Goal: Transaction & Acquisition: Purchase product/service

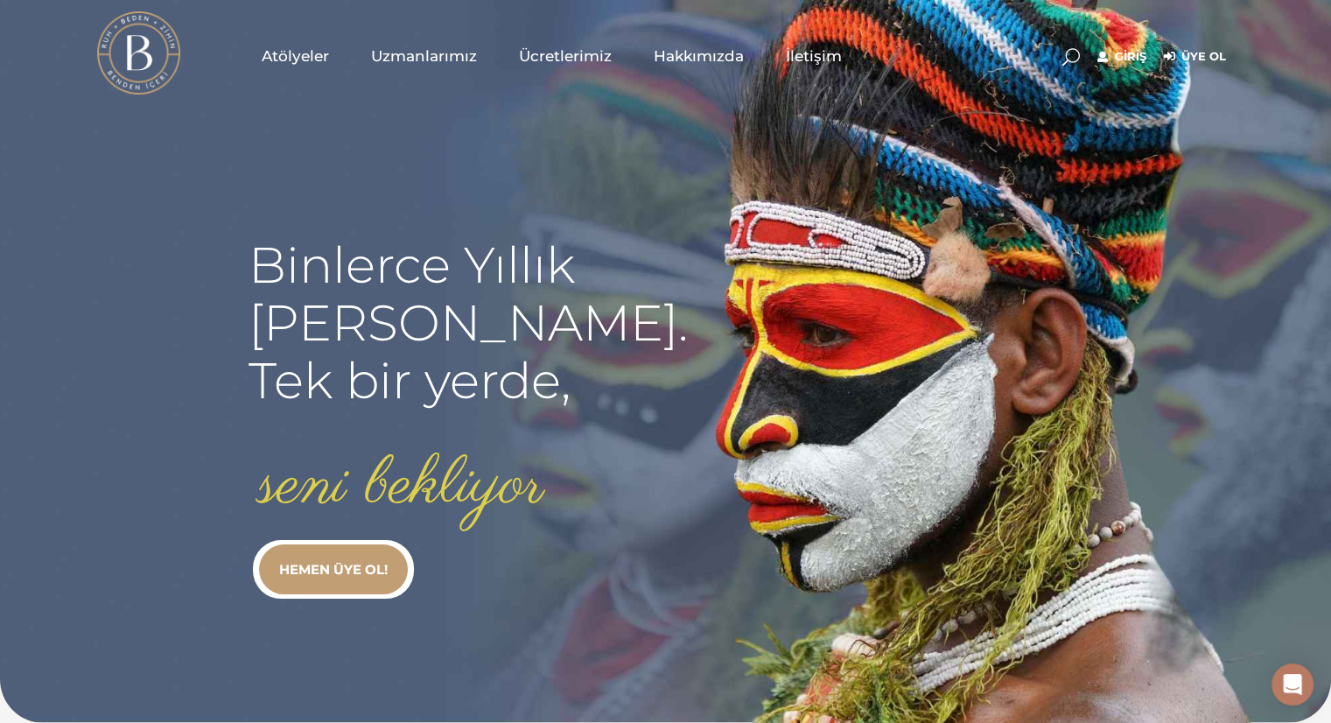
type input "[EMAIL_ADDRESS][DOMAIN_NAME]"
click at [1124, 60] on link "Giriş" at bounding box center [1121, 56] width 49 height 21
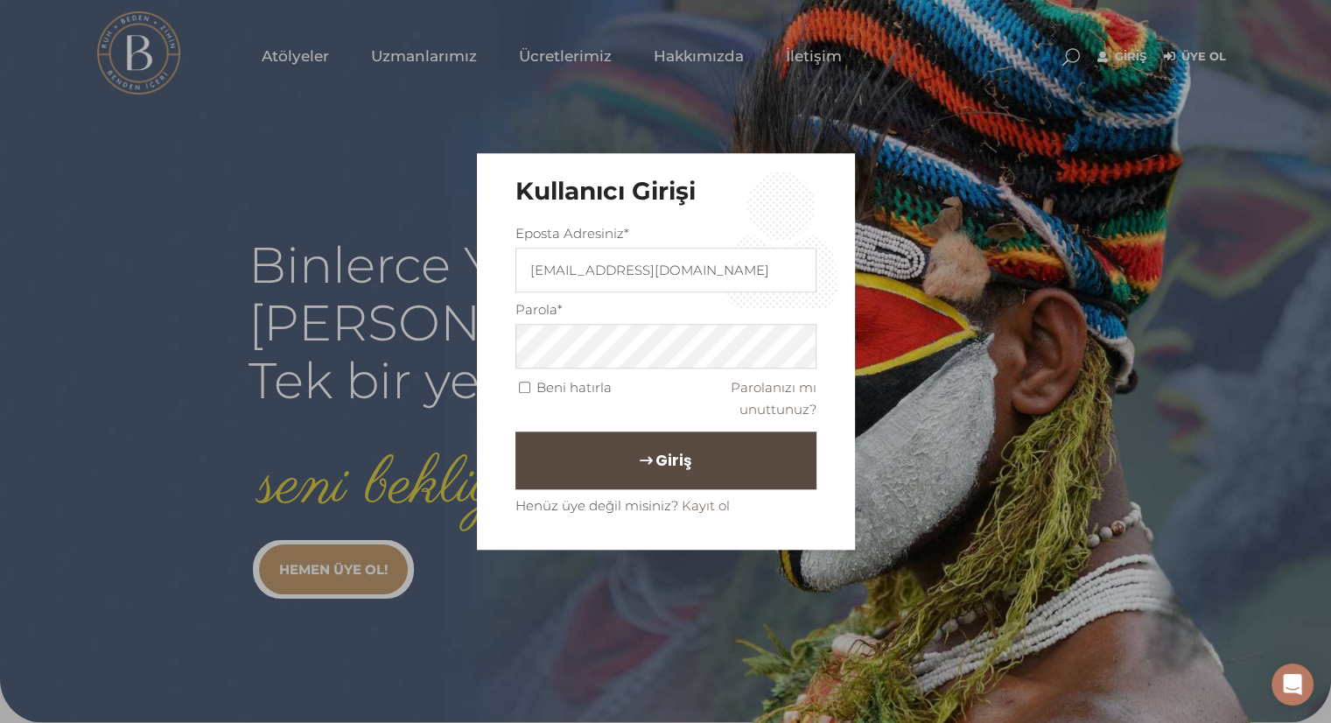
click at [655, 467] on span "Giriş" at bounding box center [673, 460] width 36 height 30
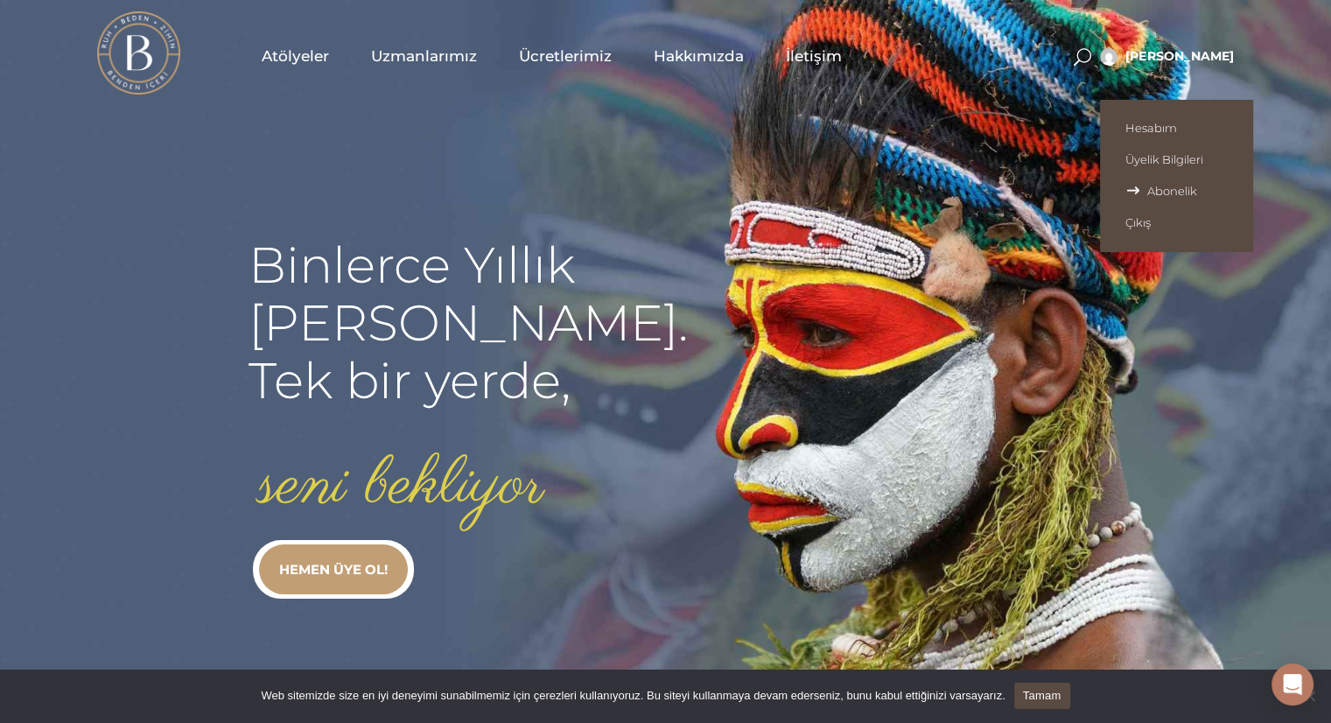
click at [1176, 183] on link "Abonelik" at bounding box center [1176, 191] width 153 height 32
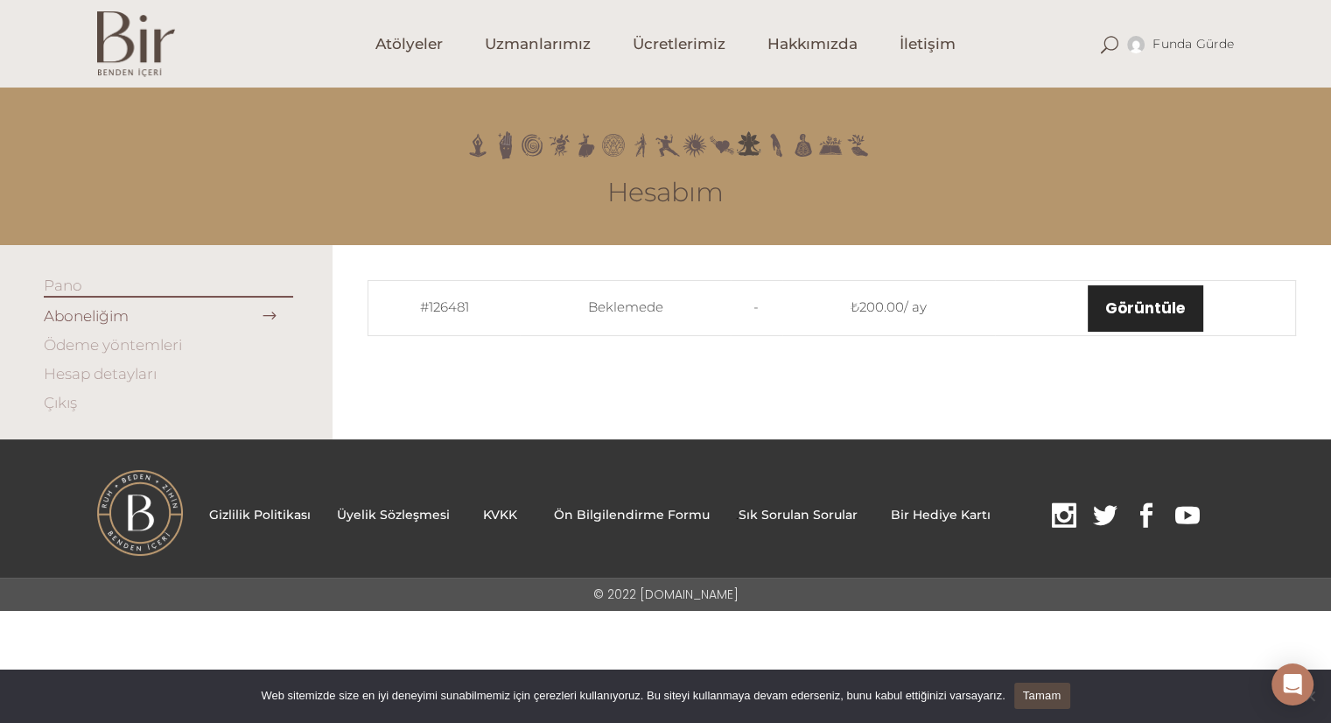
click at [1151, 312] on link "Görüntüle" at bounding box center [1145, 308] width 115 height 46
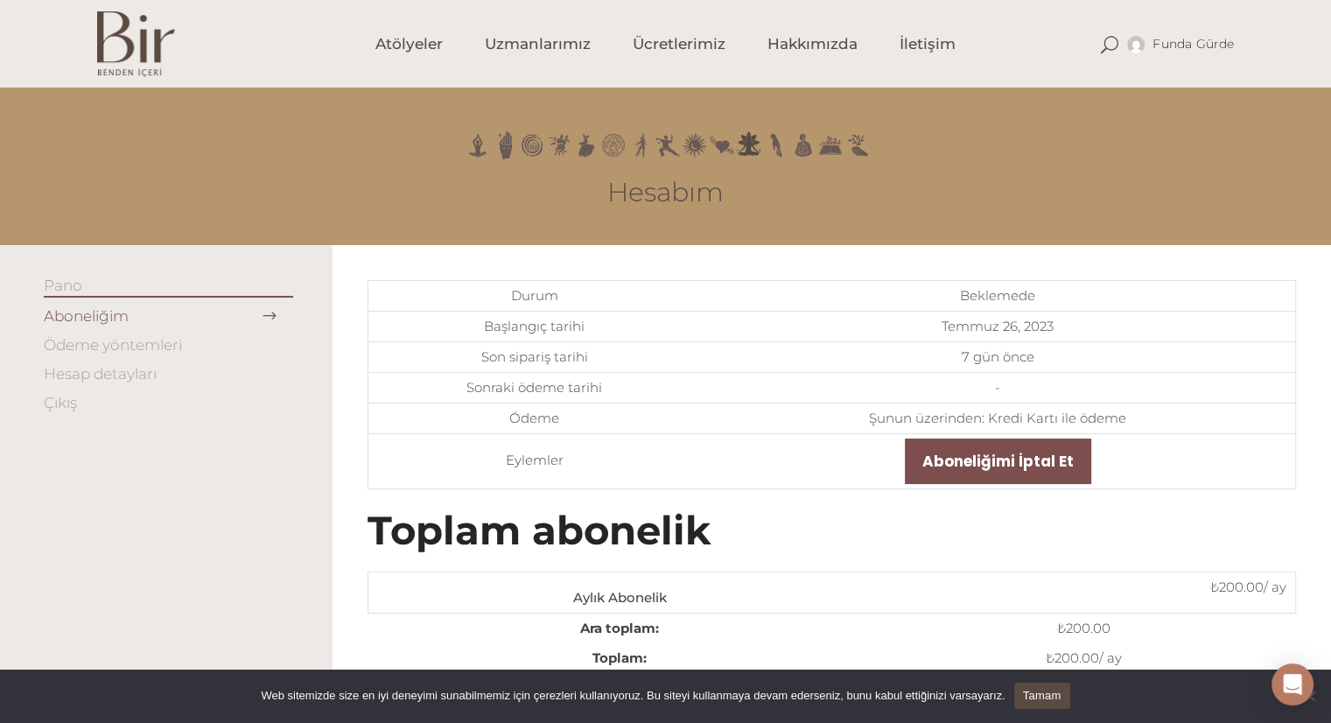
click at [161, 347] on link "Ödeme yöntemleri" at bounding box center [113, 345] width 138 height 18
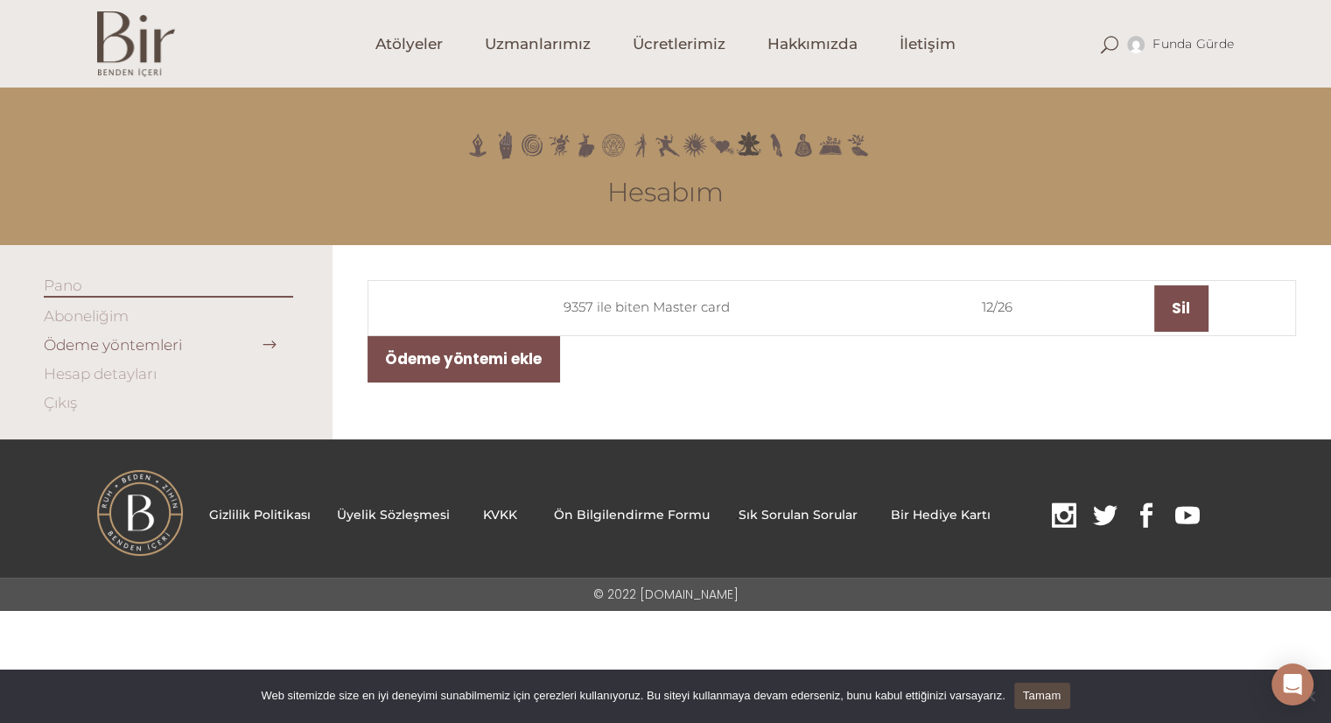
click at [104, 318] on link "Aboneliğim" at bounding box center [86, 316] width 85 height 18
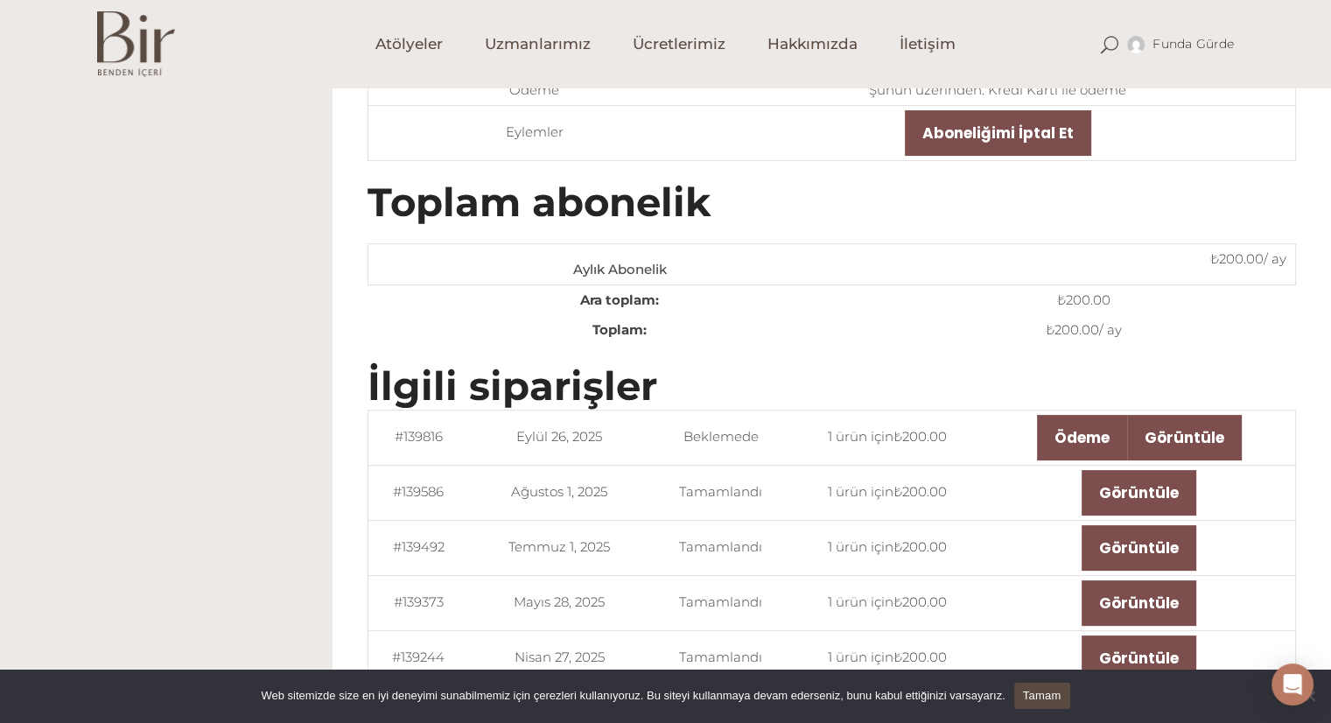
scroll to position [557, 0]
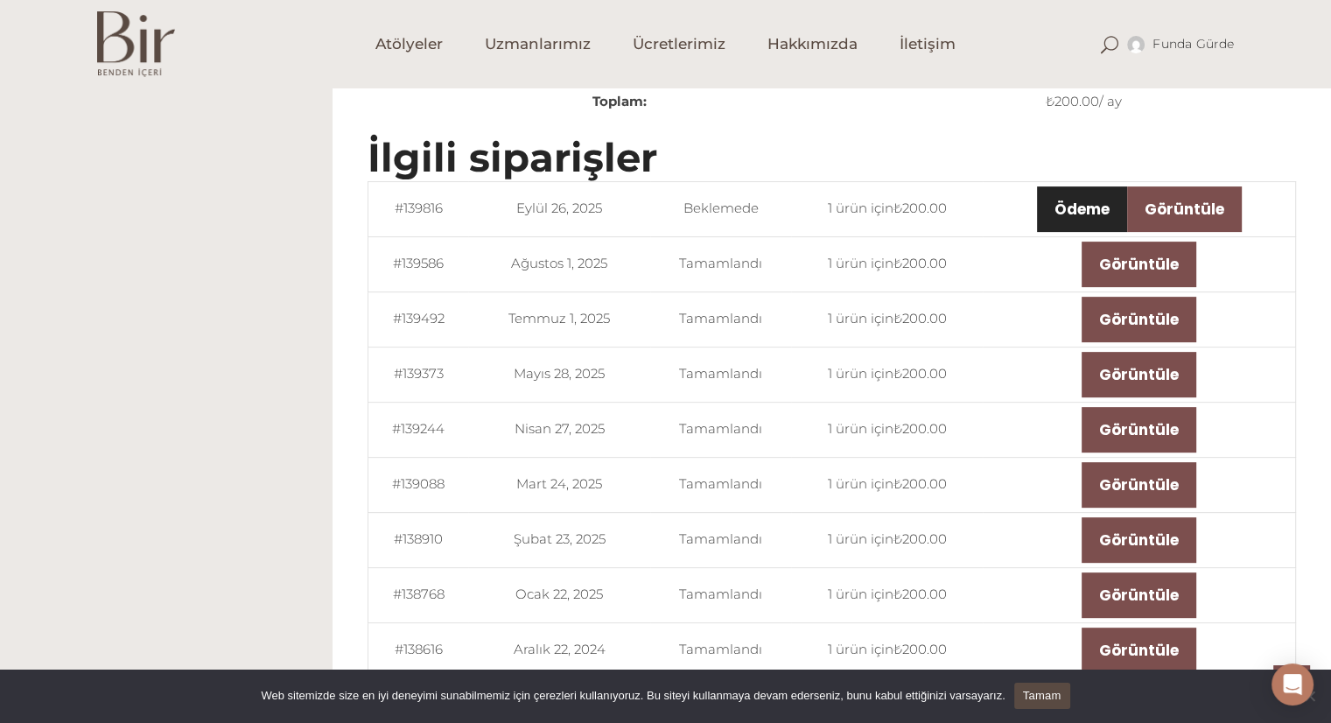
click at [1113, 208] on link "Ödeme" at bounding box center [1082, 209] width 90 height 46
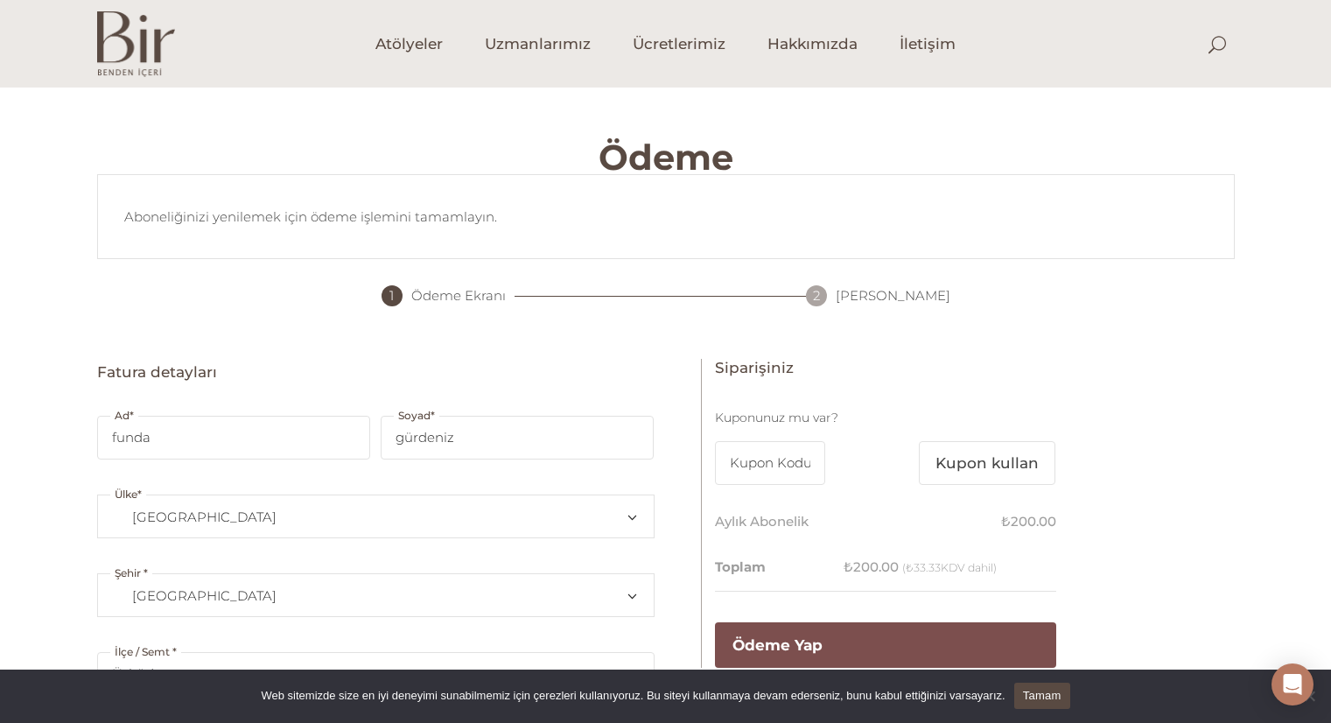
select select "TR34"
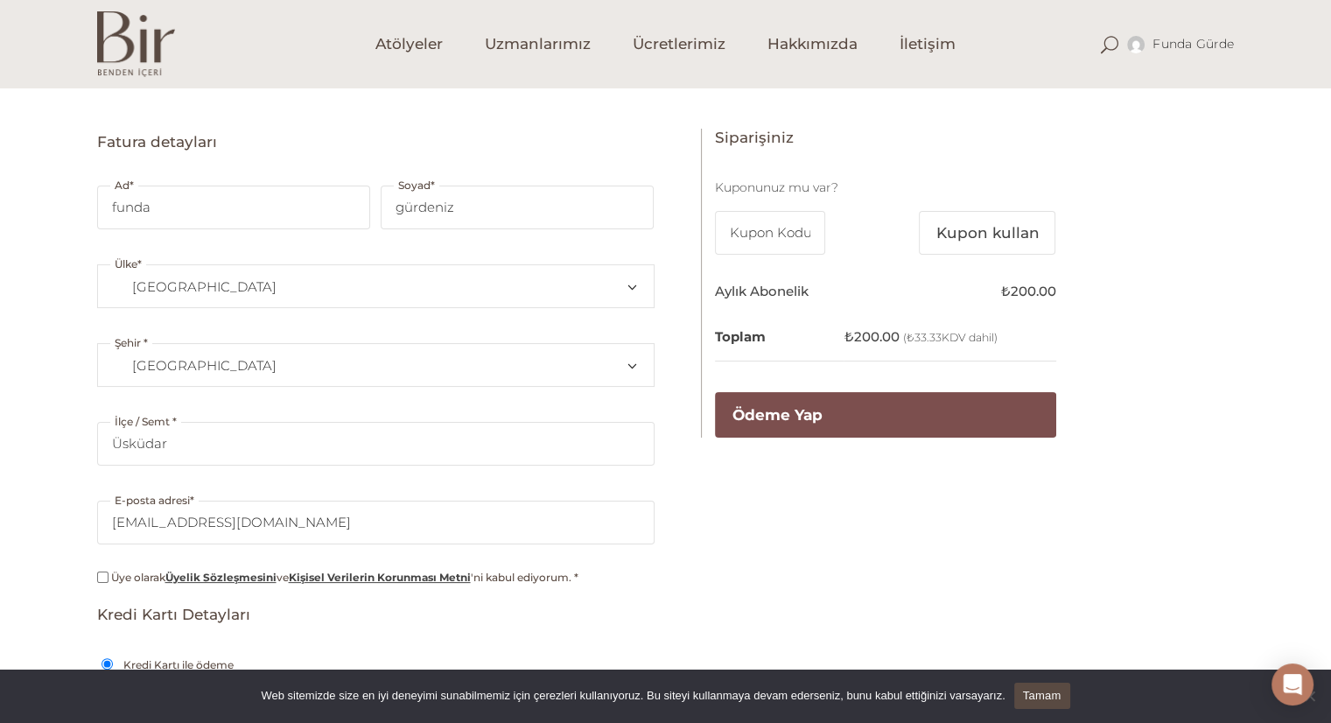
scroll to position [236, 0]
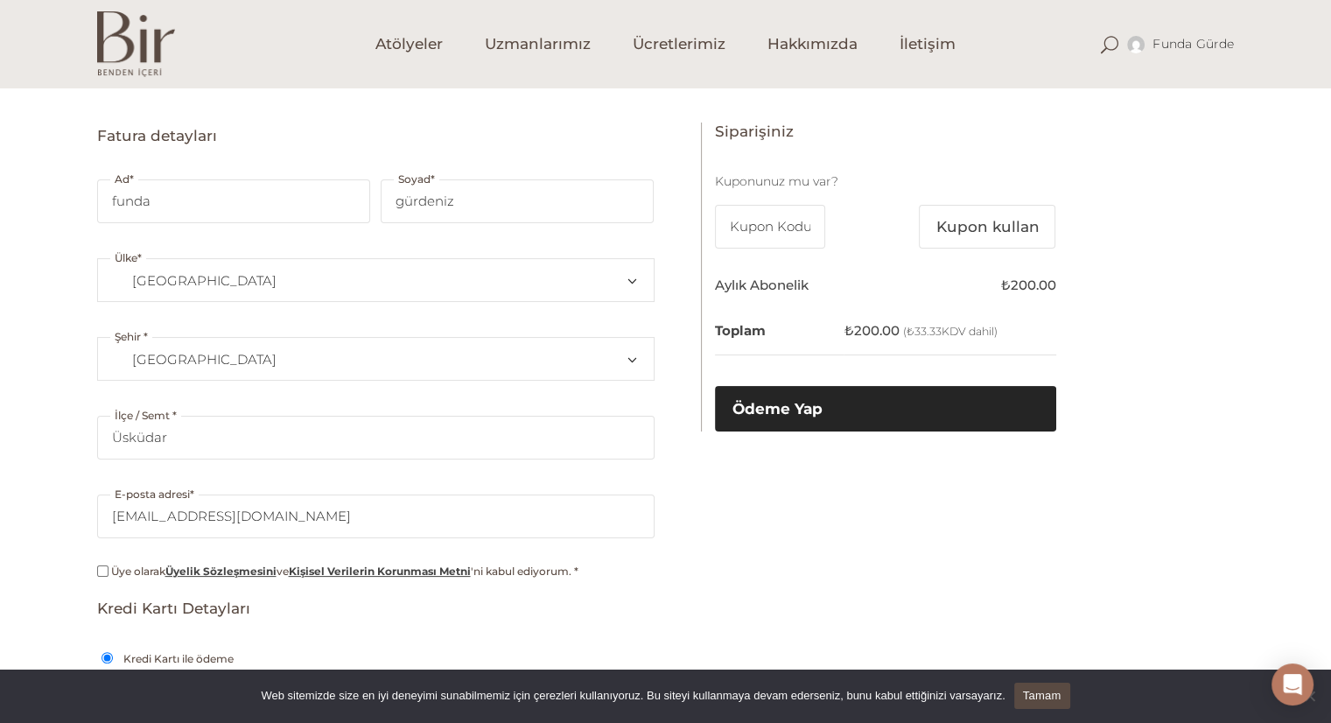
click at [889, 400] on button "Ödeme Yap" at bounding box center [885, 409] width 341 height 46
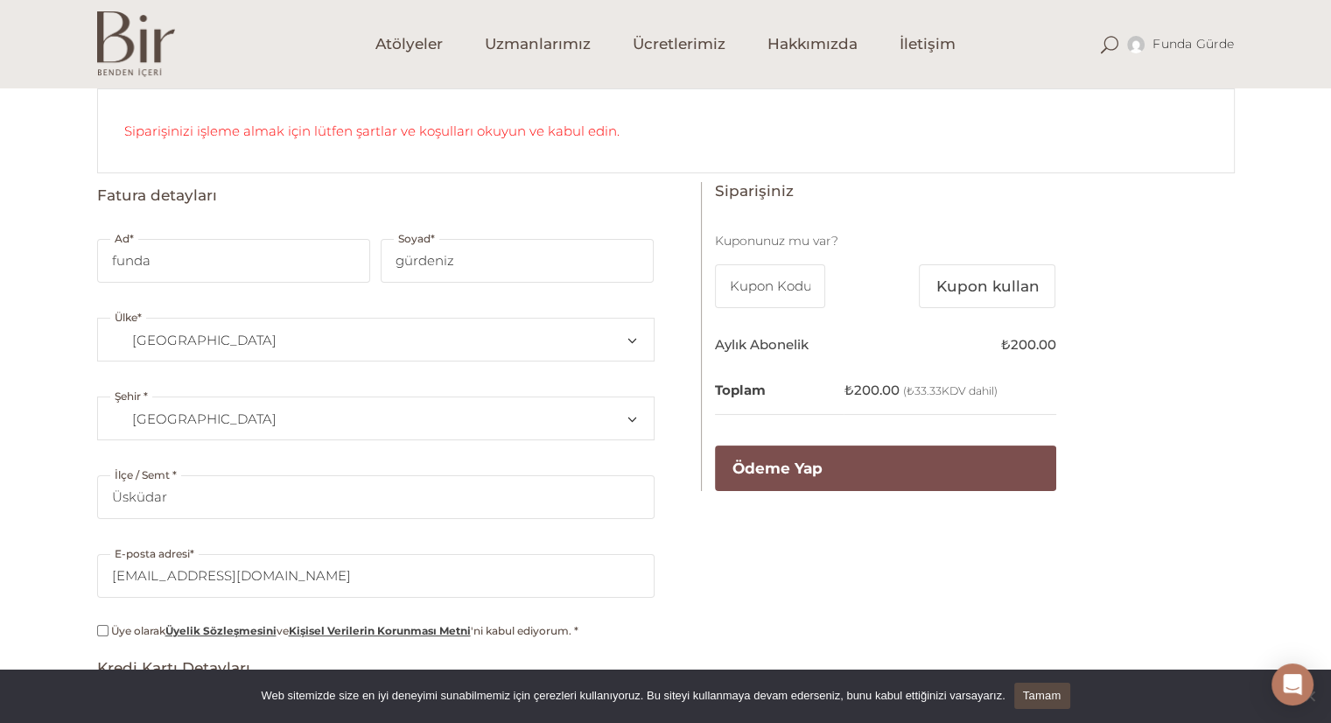
scroll to position [346, 0]
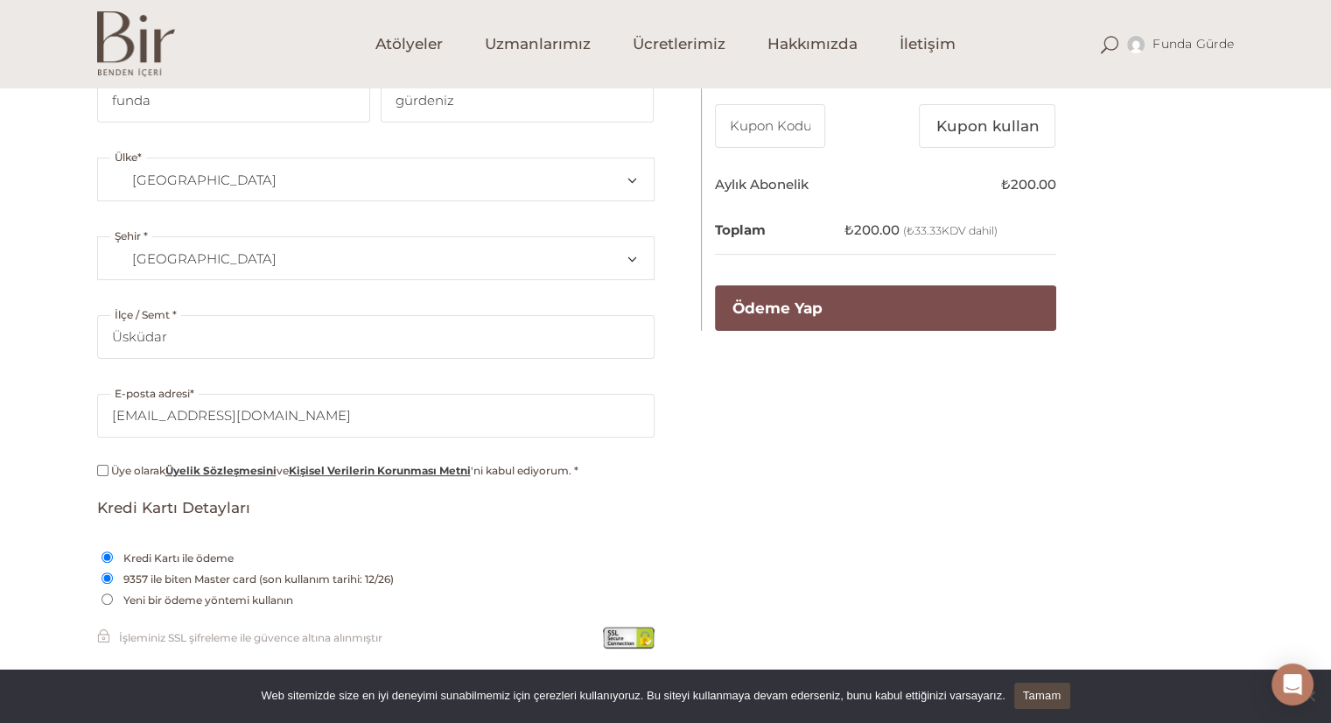
click at [99, 465] on input "Üye olarak Üyelik Sözleşmesini ve Kişisel Verilerin Korunması Metni 'ni kabul e…" at bounding box center [102, 470] width 11 height 11
checkbox input "true"
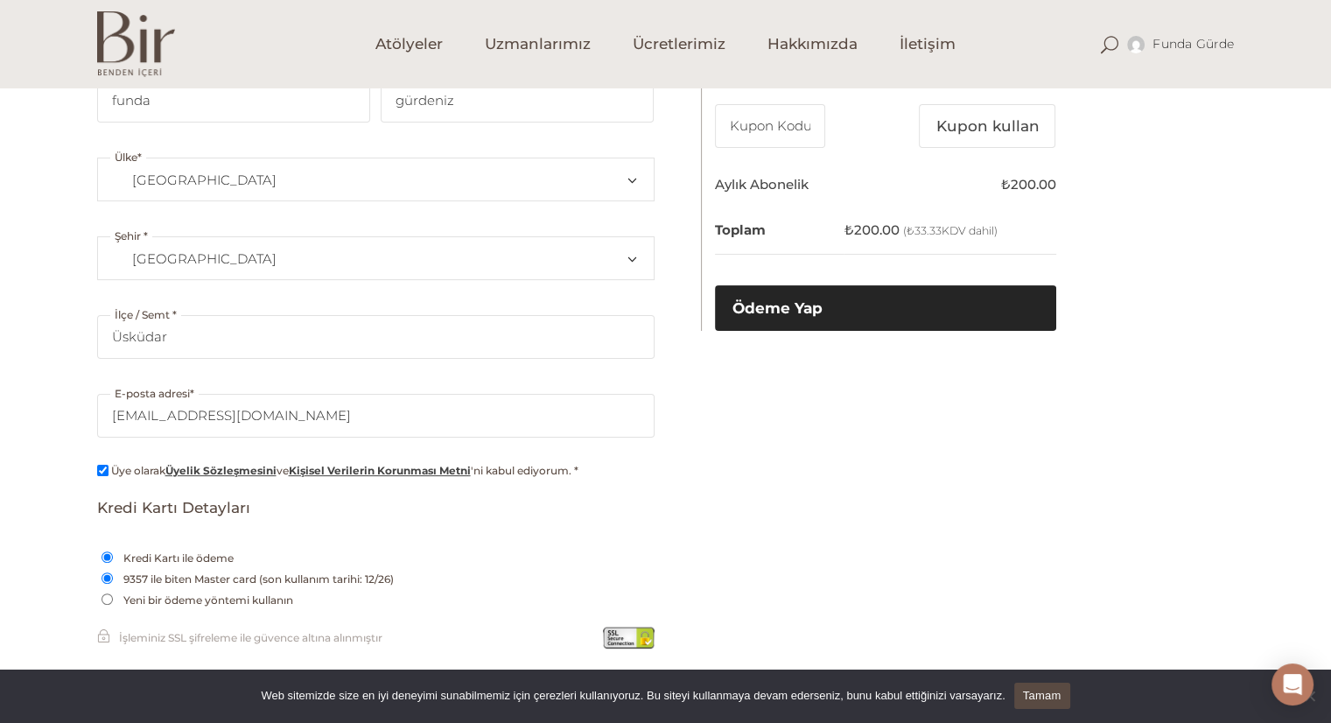
click at [799, 310] on button "Ödeme Yap" at bounding box center [885, 308] width 341 height 46
